Goal: Task Accomplishment & Management: Use online tool/utility

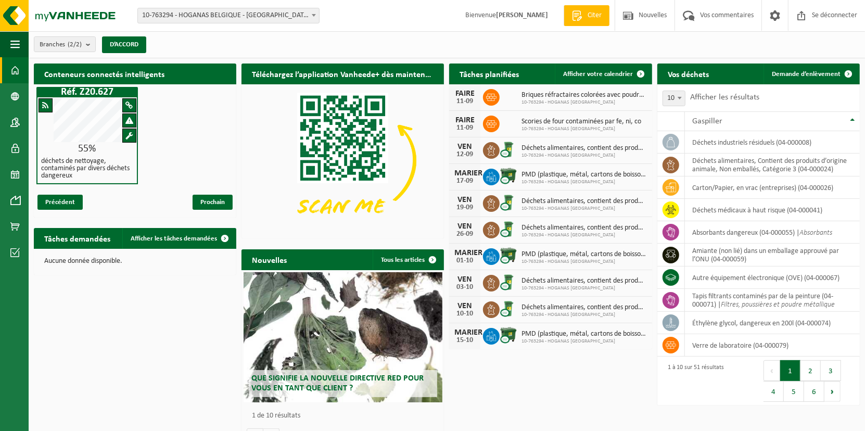
drag, startPoint x: 803, startPoint y: 70, endPoint x: 191, endPoint y: 169, distance: 620.1
click at [803, 71] on span "Demande d’enlèvement" at bounding box center [806, 74] width 69 height 7
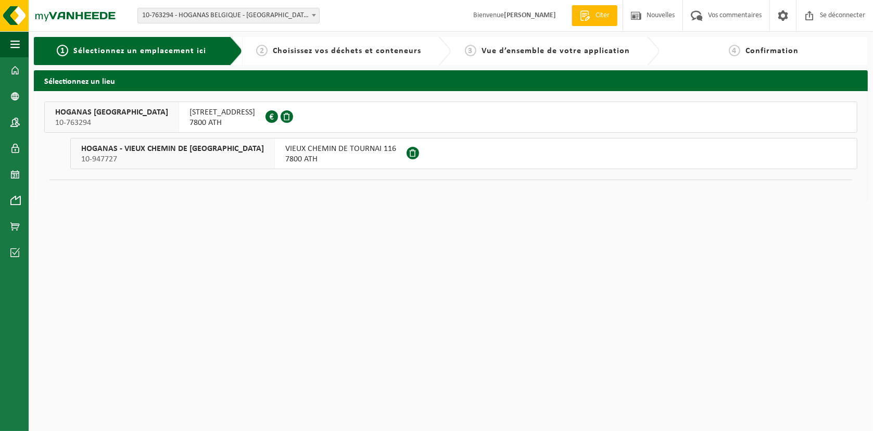
click at [189, 116] on span "[STREET_ADDRESS]" at bounding box center [222, 112] width 66 height 10
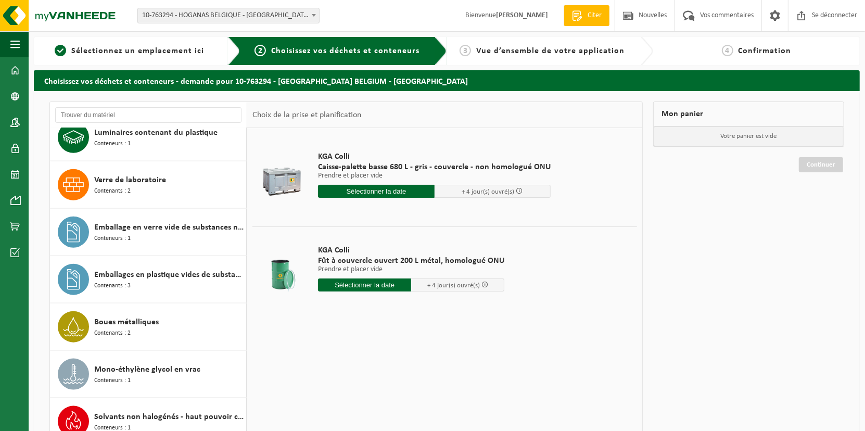
scroll to position [937, 0]
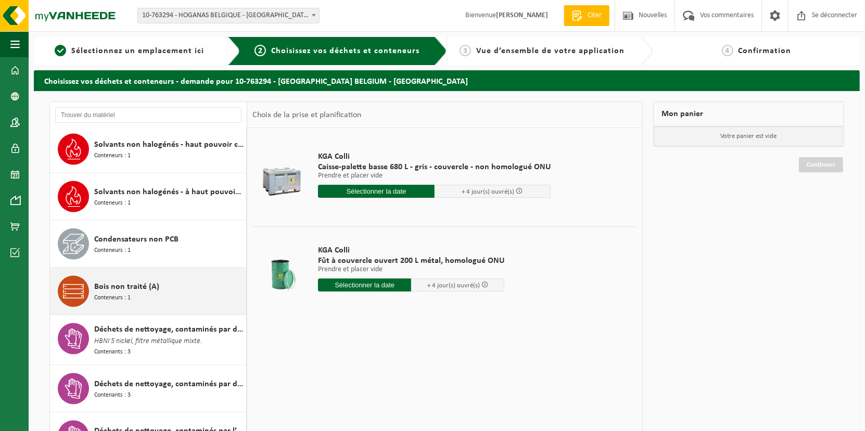
click at [102, 293] on span "Conteneurs : 1" at bounding box center [112, 298] width 36 height 10
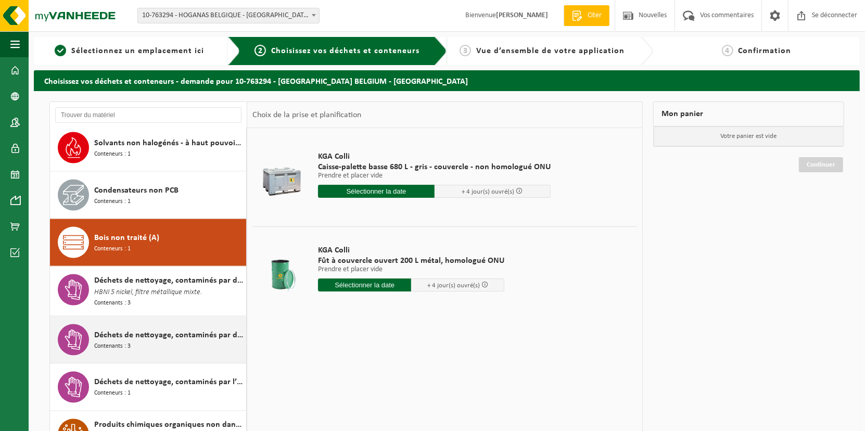
scroll to position [1380, 0]
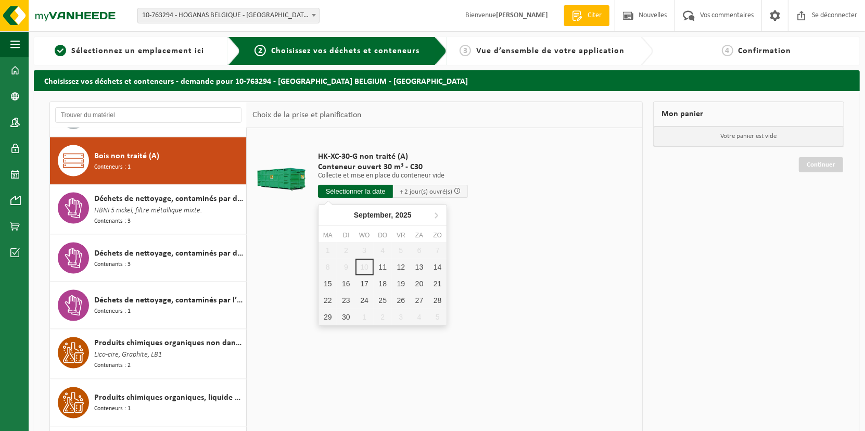
click at [358, 192] on input "text" at bounding box center [355, 191] width 75 height 13
click at [406, 270] on div "12" at bounding box center [417, 267] width 22 height 17
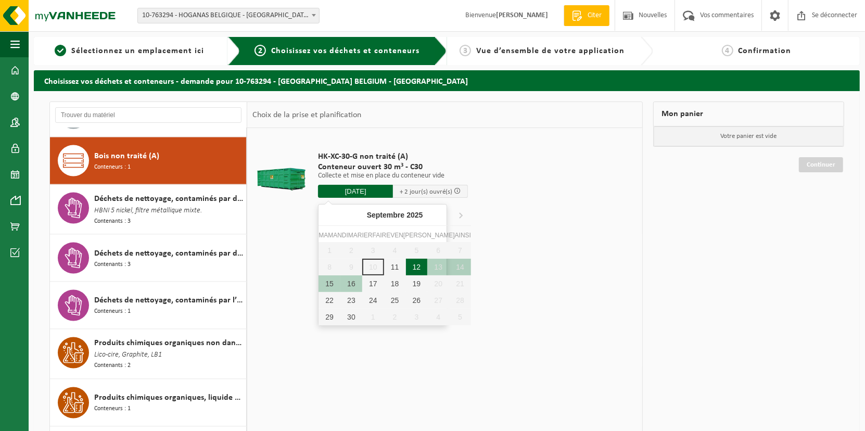
type input "Van 2025-09-12"
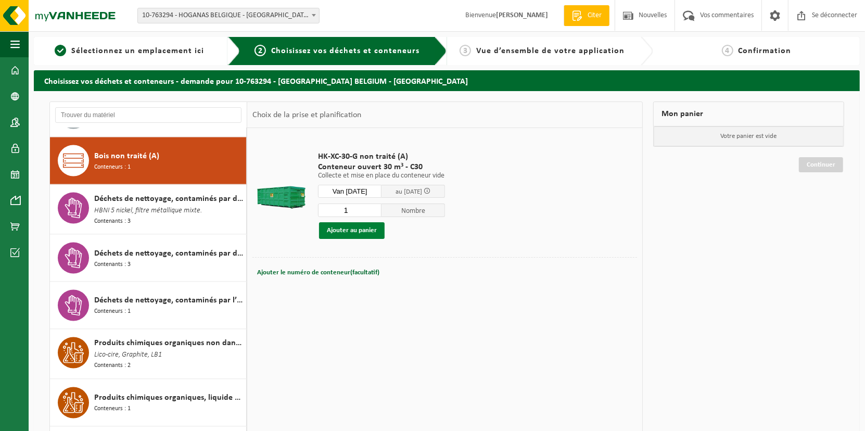
click at [372, 233] on button "Ajouter au panier" at bounding box center [352, 230] width 66 height 17
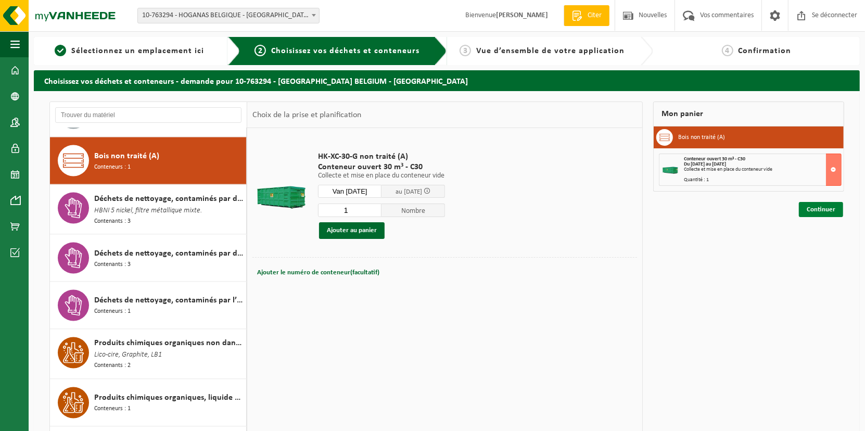
click at [823, 208] on link "Continuer" at bounding box center [821, 209] width 44 height 15
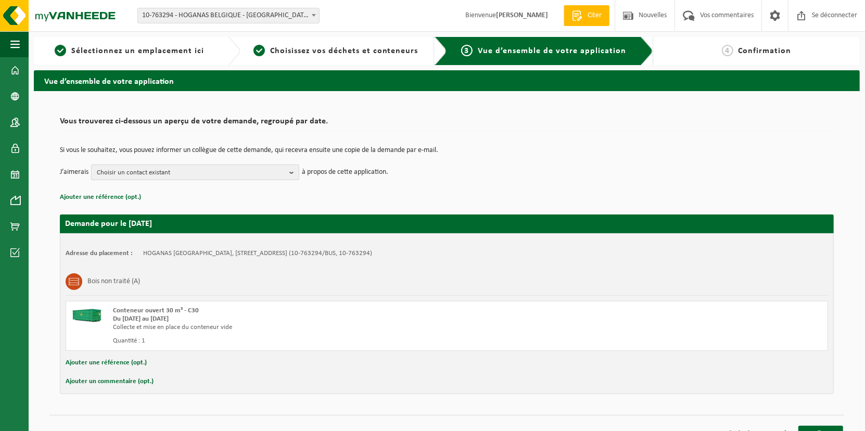
click at [287, 173] on button "Choisir un contact existant" at bounding box center [195, 172] width 208 height 16
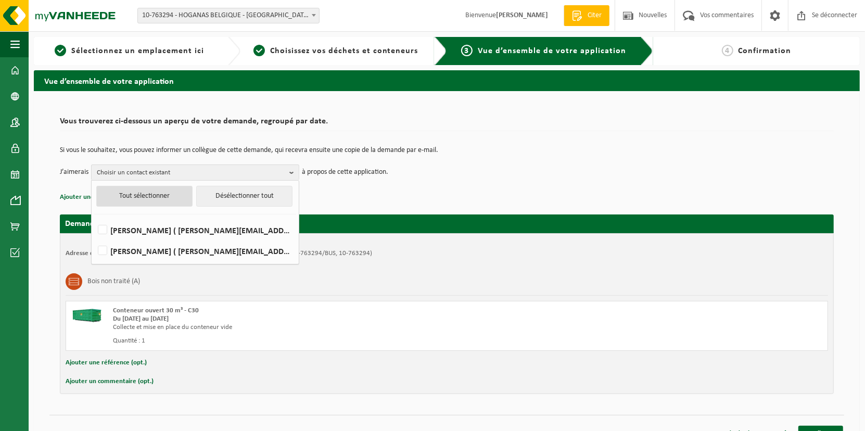
click at [146, 199] on button "Tout sélectionner" at bounding box center [144, 196] width 96 height 21
checkbox input "true"
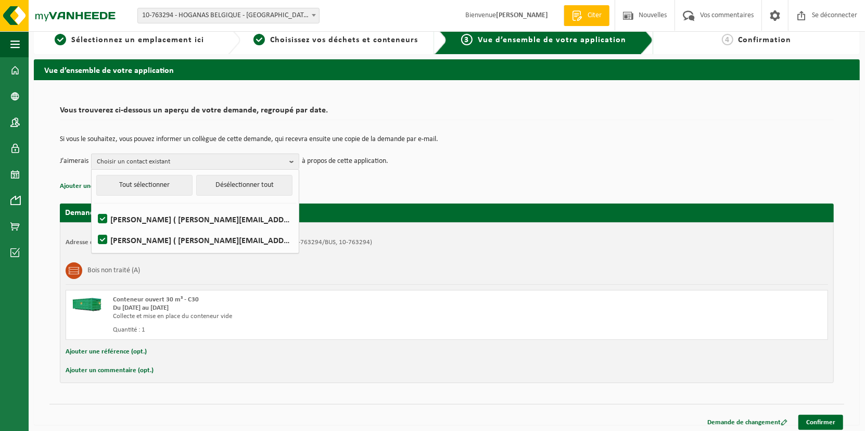
scroll to position [15, 0]
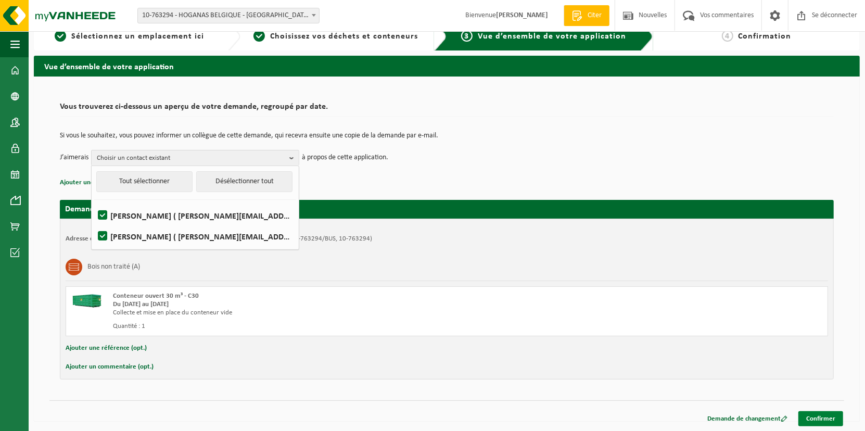
click at [816, 412] on link "Confirmer" at bounding box center [821, 418] width 45 height 15
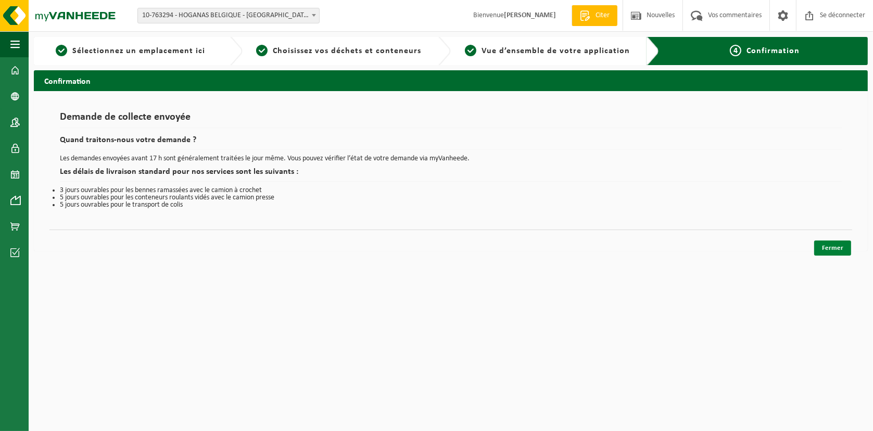
click at [833, 248] on link "Fermer" at bounding box center [832, 247] width 37 height 15
